Goal: Task Accomplishment & Management: Use online tool/utility

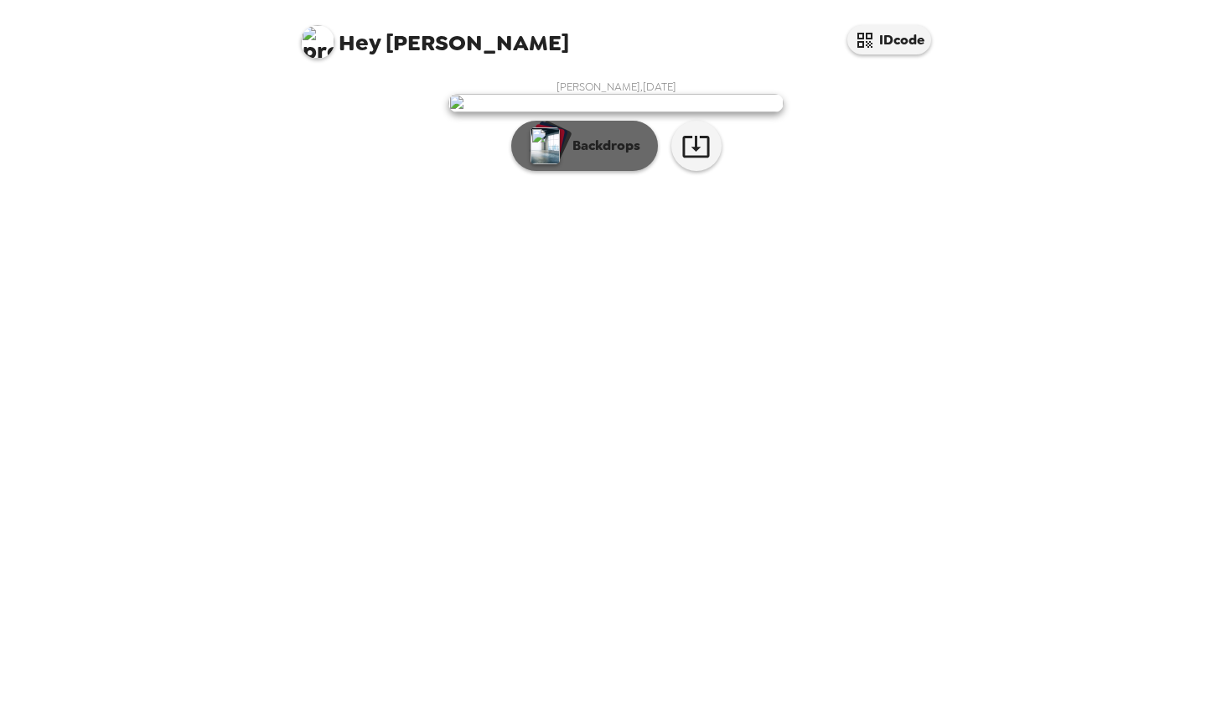
click at [619, 156] on p "Backdrops" at bounding box center [602, 146] width 76 height 20
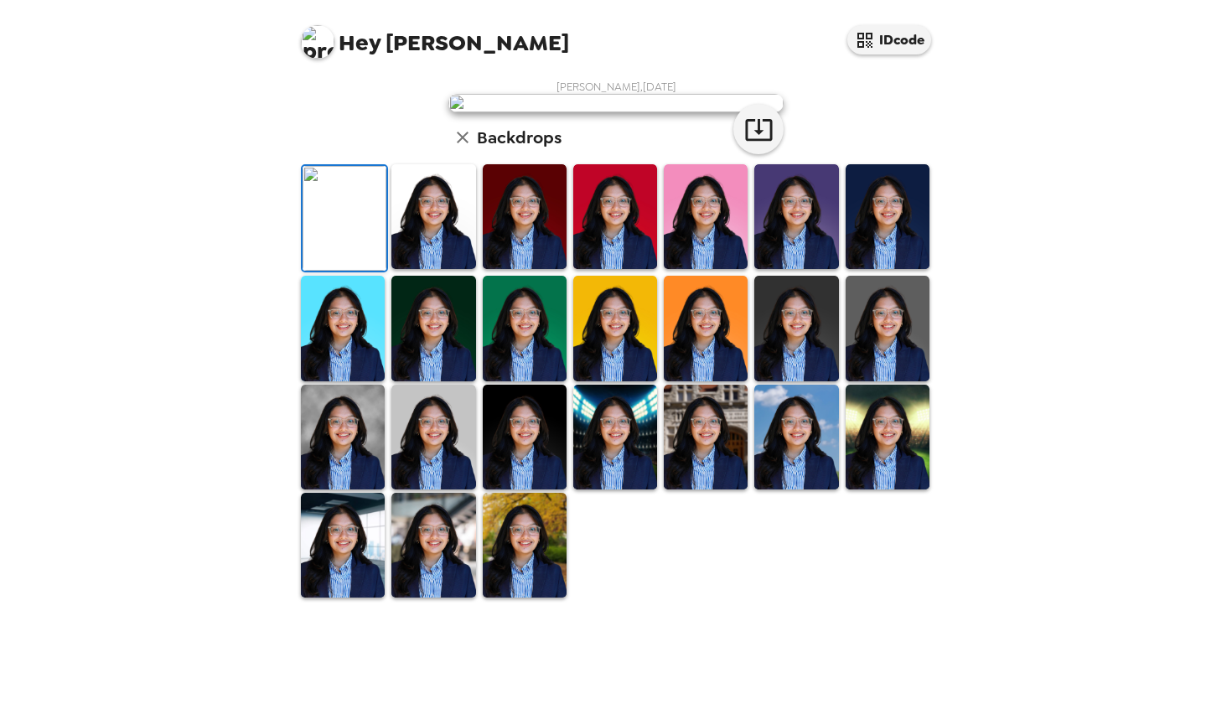
click at [413, 269] on img at bounding box center [433, 216] width 84 height 105
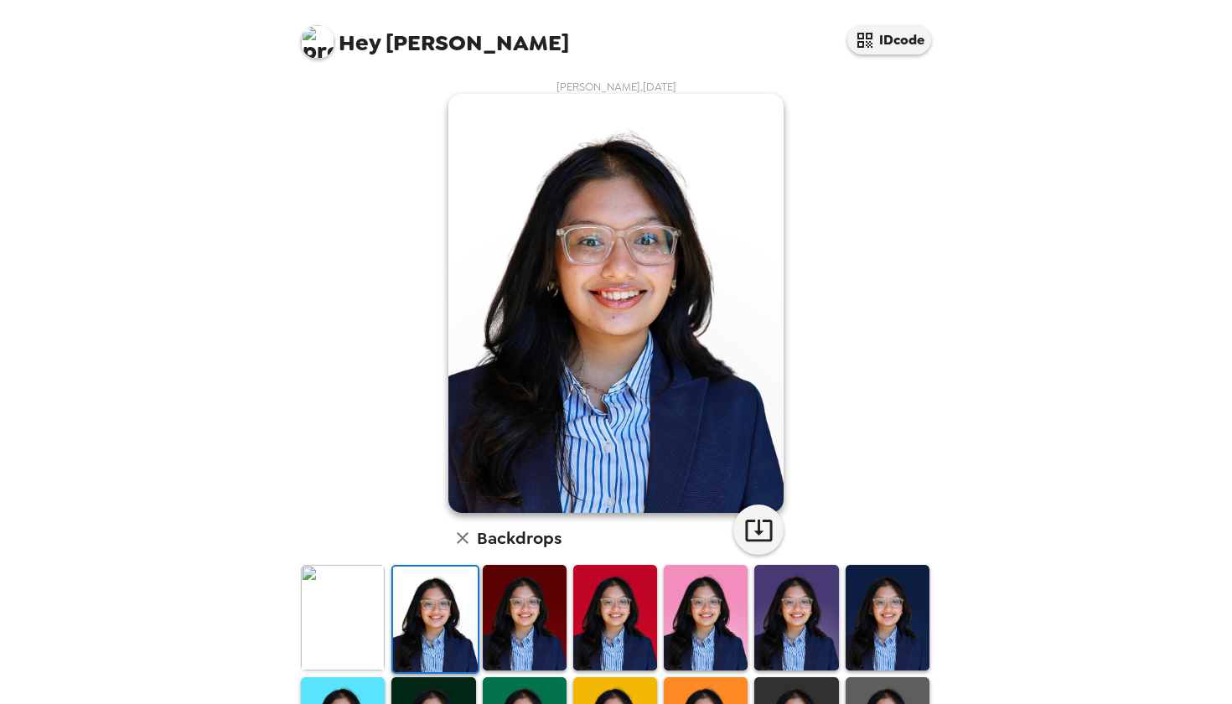
click at [343, 639] on img at bounding box center [343, 617] width 84 height 105
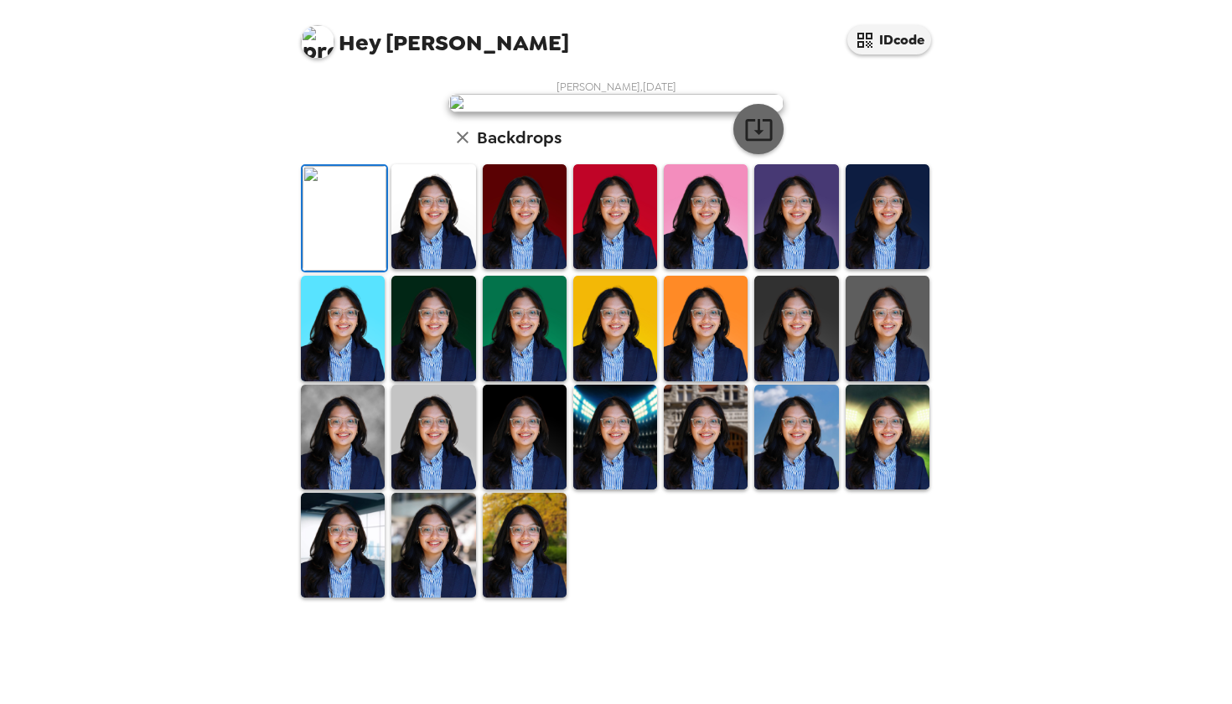
click at [766, 144] on icon "button" at bounding box center [758, 129] width 29 height 29
